Goal: Task Accomplishment & Management: Understand process/instructions

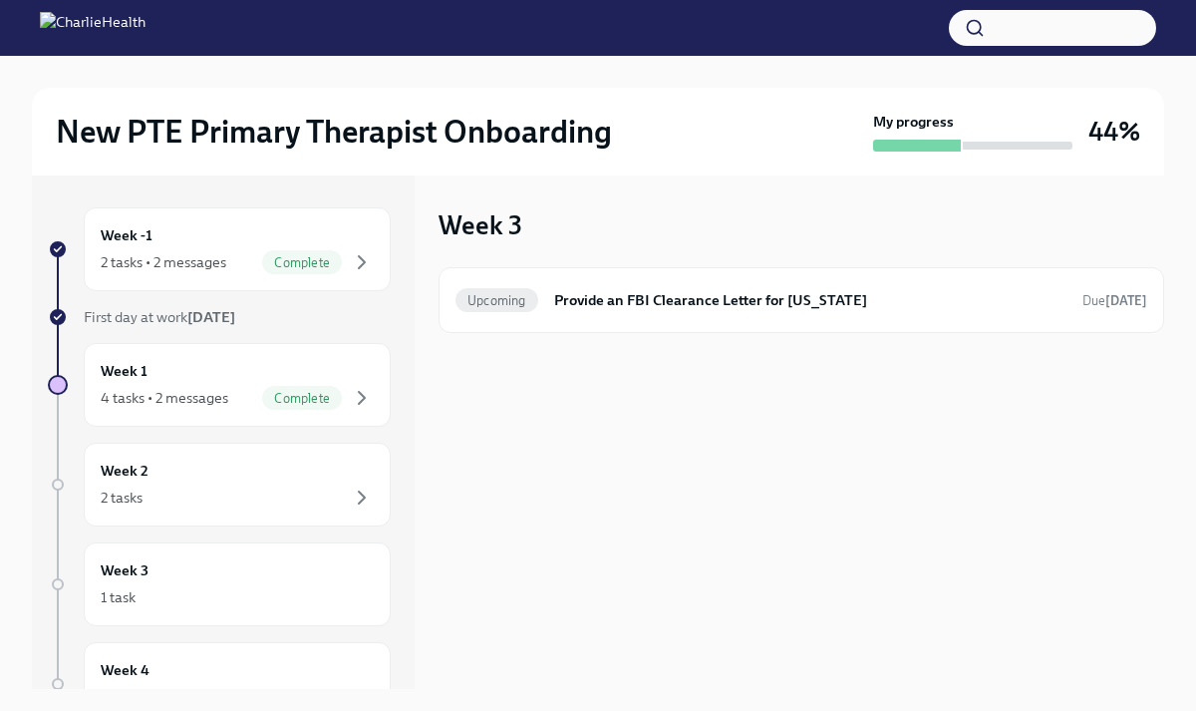
click at [214, 282] on div "Week -1 2 tasks • 2 messages Complete" at bounding box center [237, 249] width 307 height 84
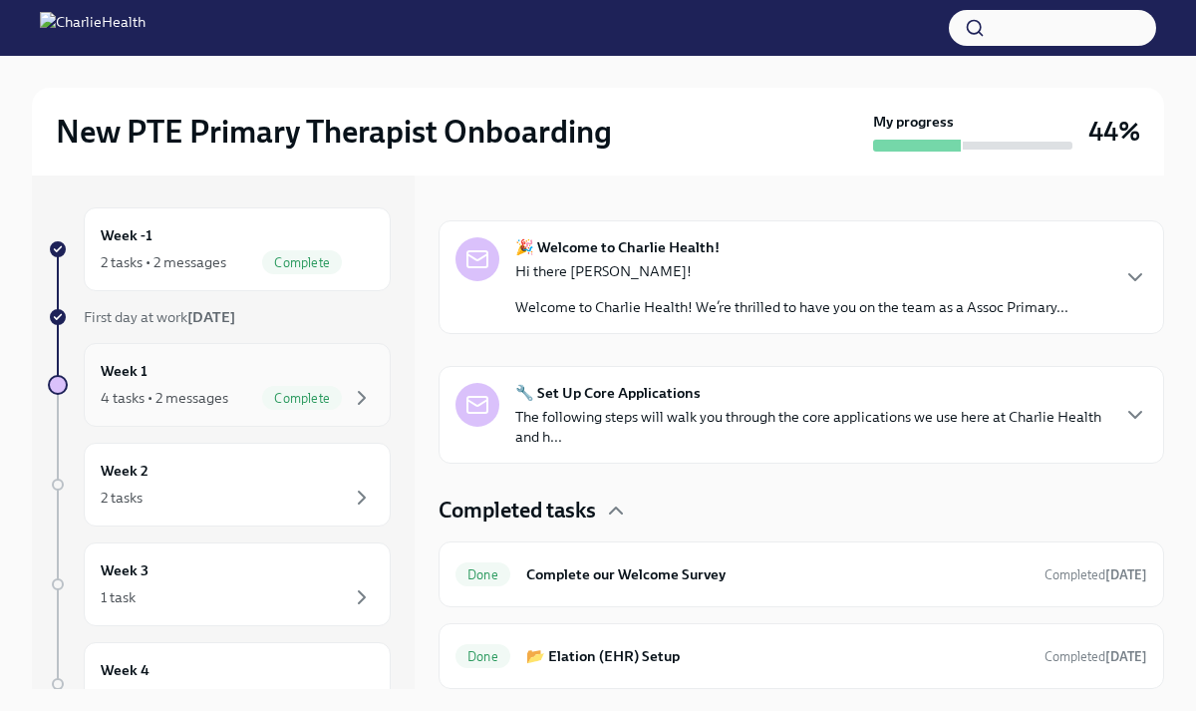
click at [186, 375] on div "Week 1 4 tasks • 2 messages Complete" at bounding box center [237, 385] width 273 height 50
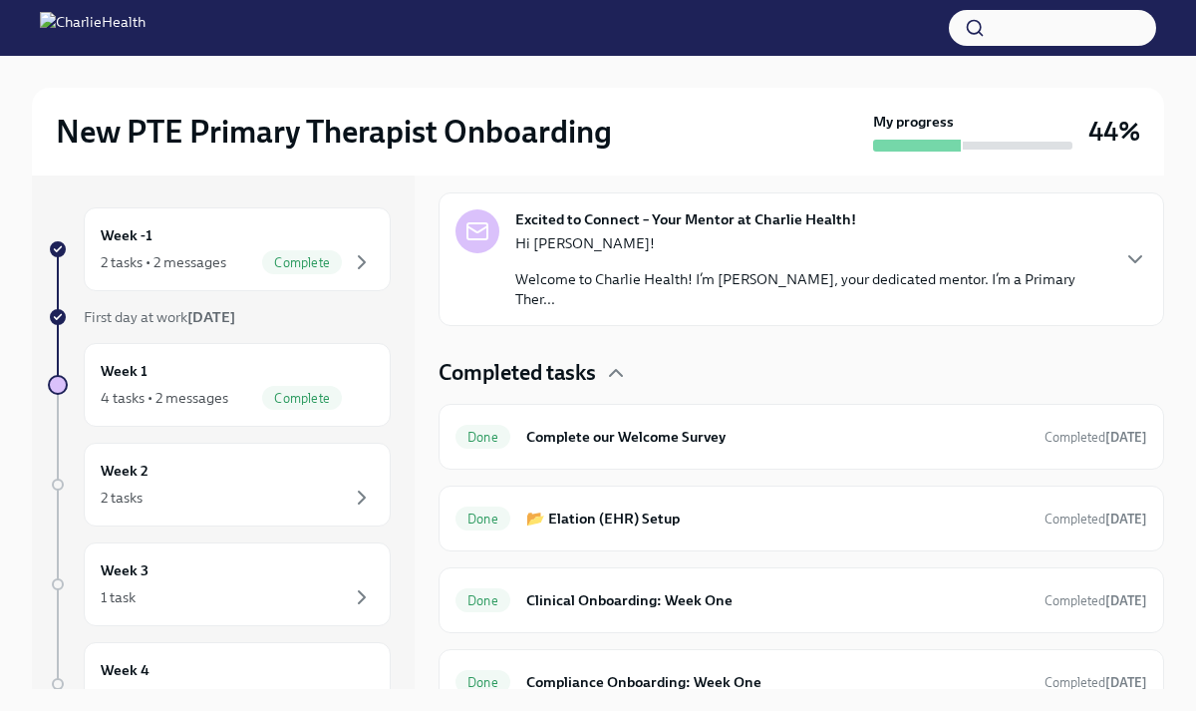
scroll to position [497, 0]
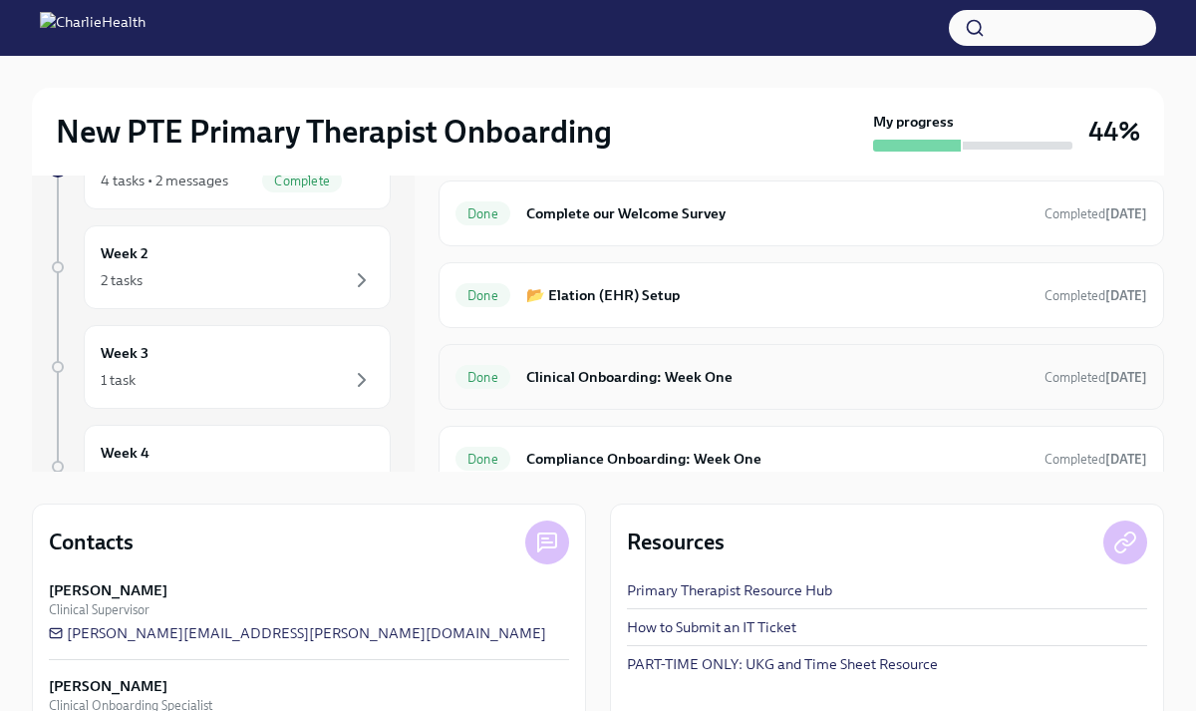
click at [697, 371] on div "Done Clinical Onboarding: Week One Completed [DATE]" at bounding box center [801, 377] width 692 height 32
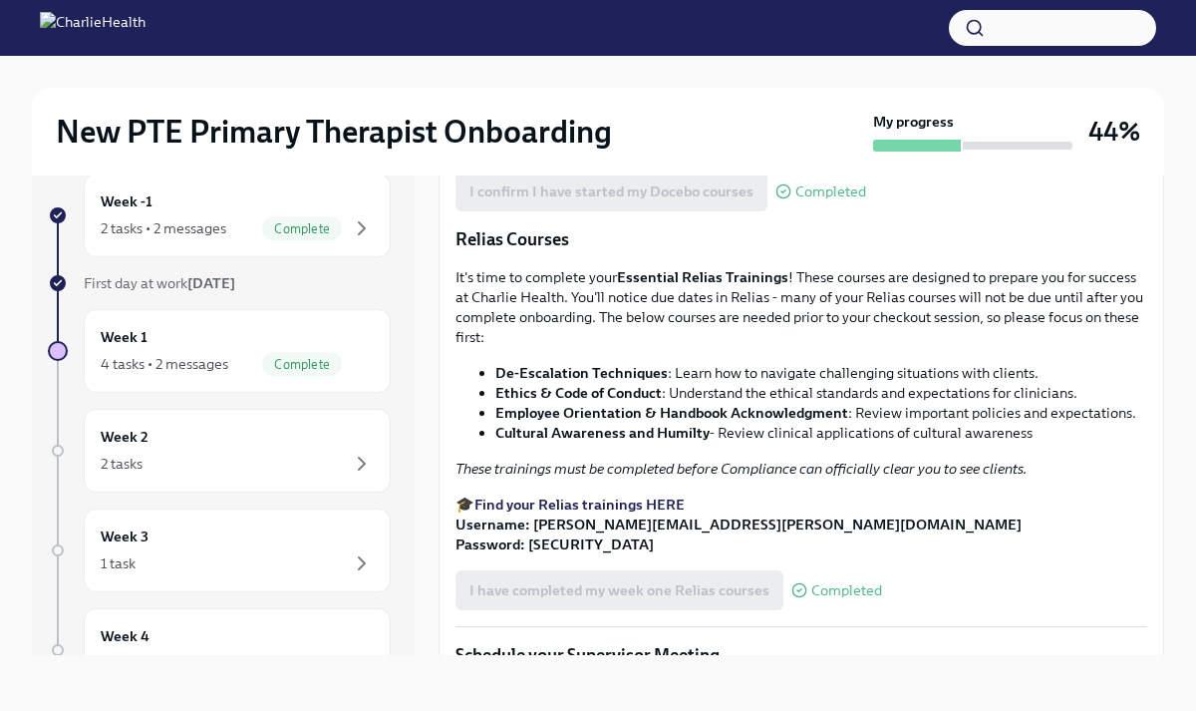
scroll to position [1019, 0]
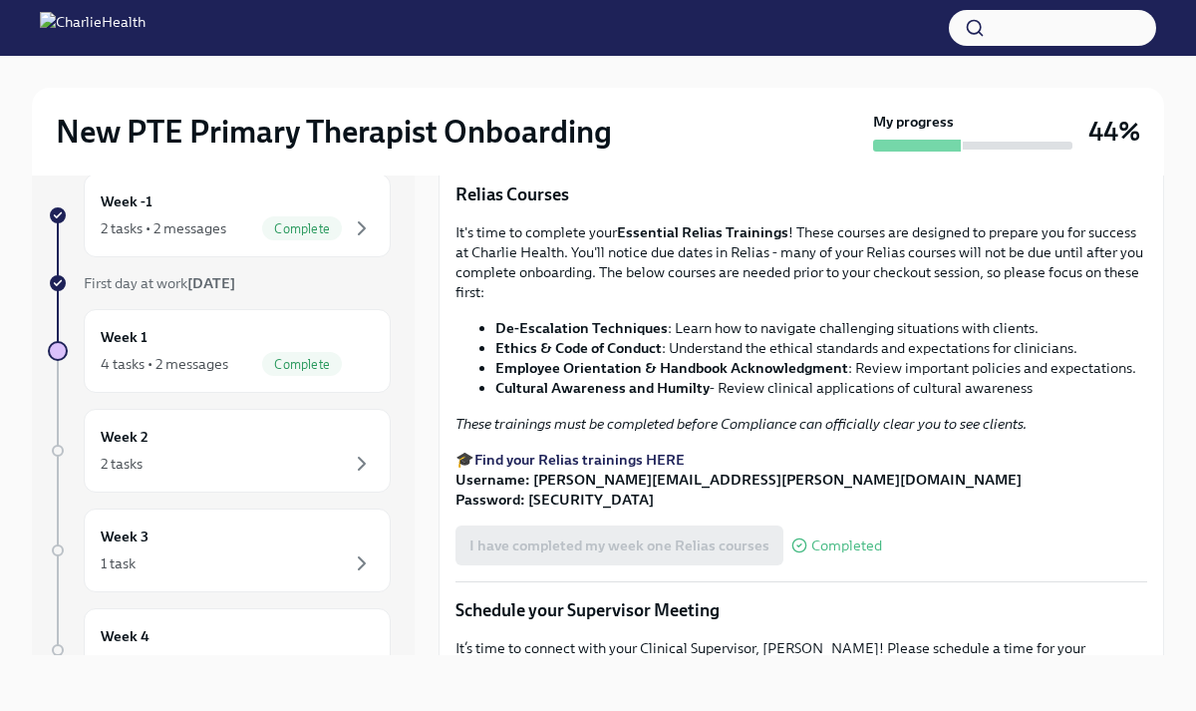
click at [654, 74] on strong "Access Your Docebo Training Here!" at bounding box center [589, 65] width 231 height 18
click at [537, 74] on strong "Access Your Docebo Training Here!" at bounding box center [589, 65] width 231 height 18
click at [614, 74] on strong "Access Your Docebo Training Here!" at bounding box center [589, 65] width 231 height 18
click at [545, 74] on strong "Access Your Docebo Training Here!" at bounding box center [589, 65] width 231 height 18
click at [577, 74] on strong "Access Your Docebo Training Here!" at bounding box center [589, 65] width 231 height 18
